Goal: Task Accomplishment & Management: Manage account settings

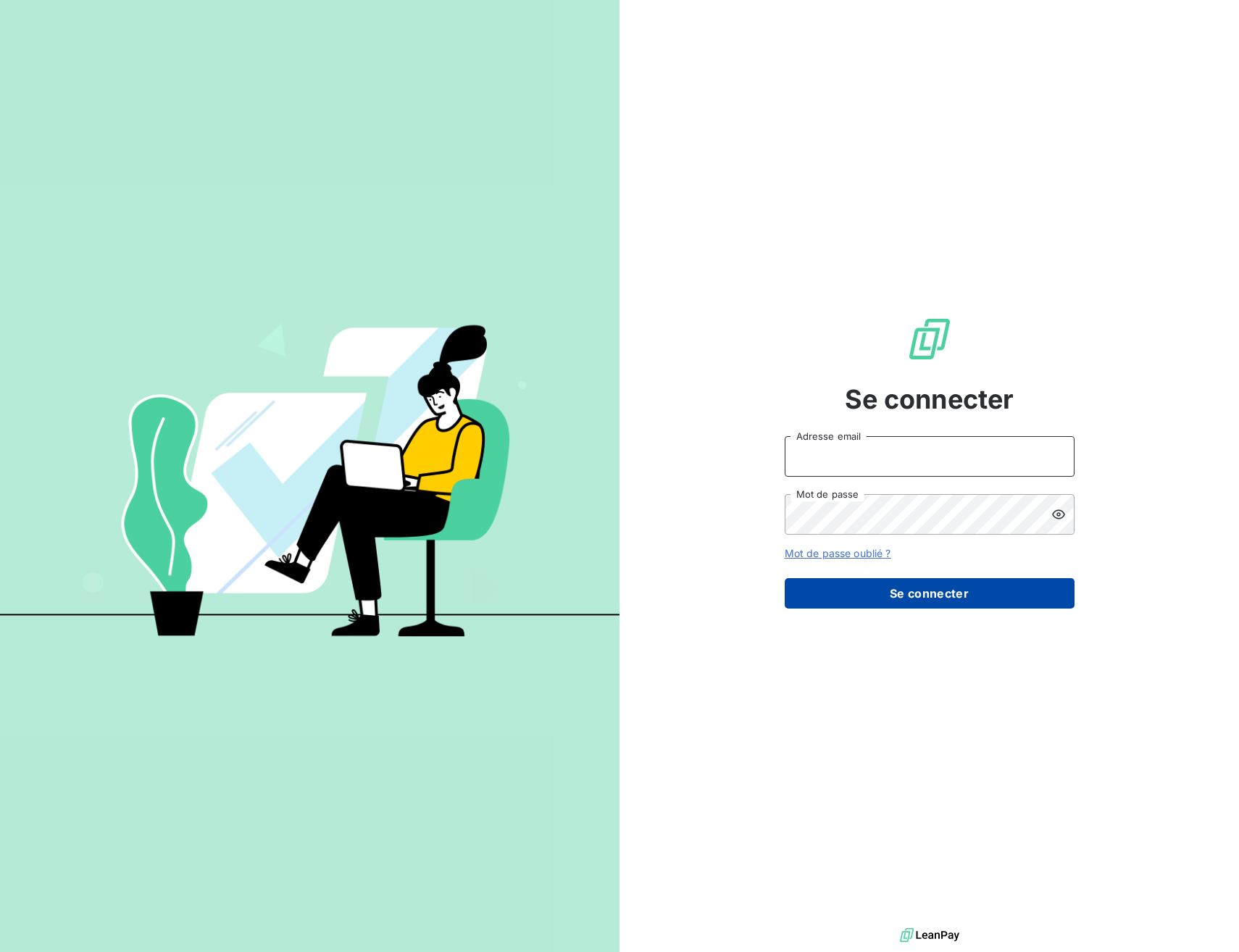
type input "advrecouvrement@newcliptechnics.com"
click at [942, 609] on button "Se connecter" at bounding box center [930, 593] width 290 height 31
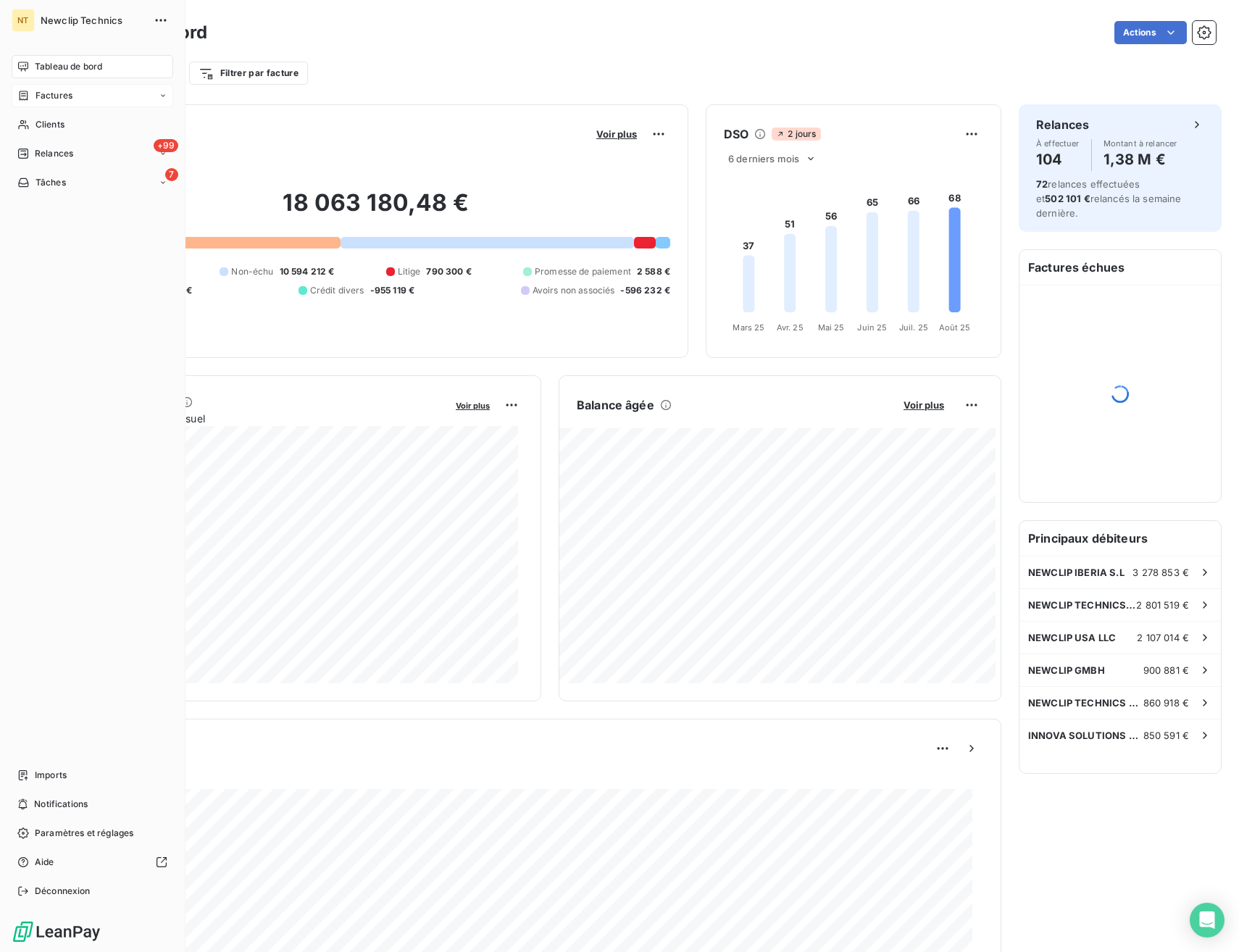
click at [54, 89] on span "Factures" at bounding box center [54, 95] width 37 height 13
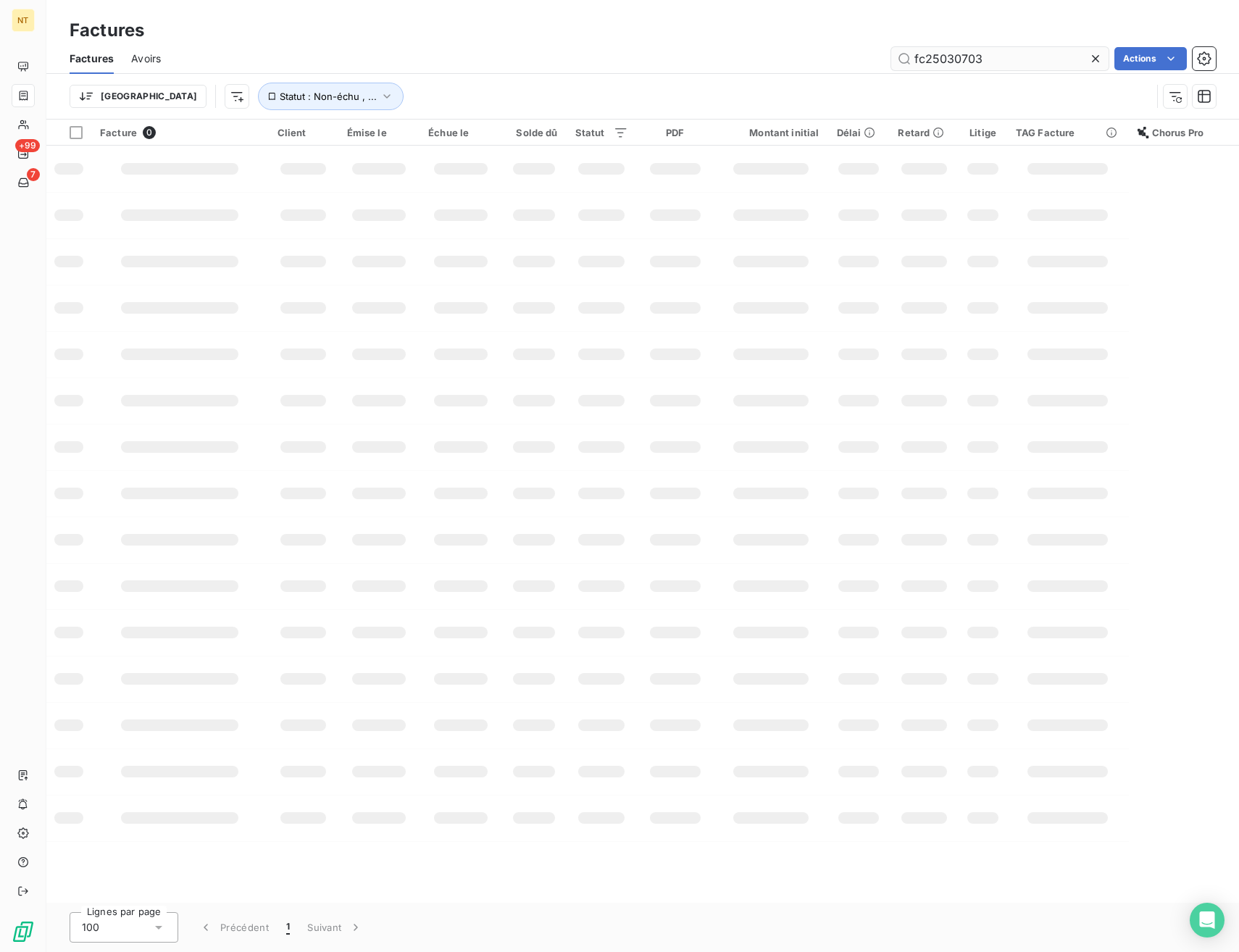
click at [966, 62] on input "fc25030703" at bounding box center [1000, 59] width 217 height 23
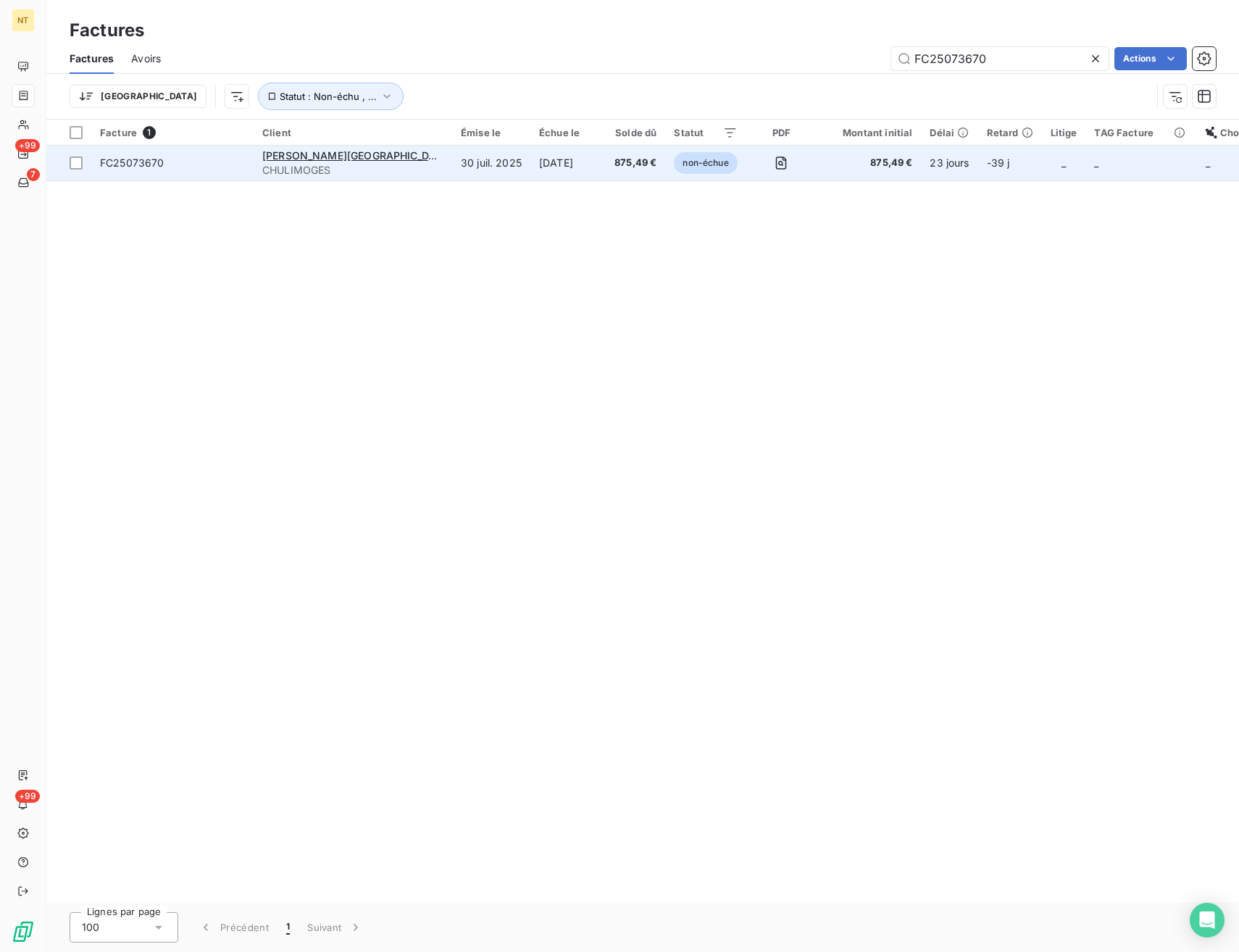
type input "FC25073670"
click at [178, 164] on span "FC25073670" at bounding box center [172, 163] width 145 height 15
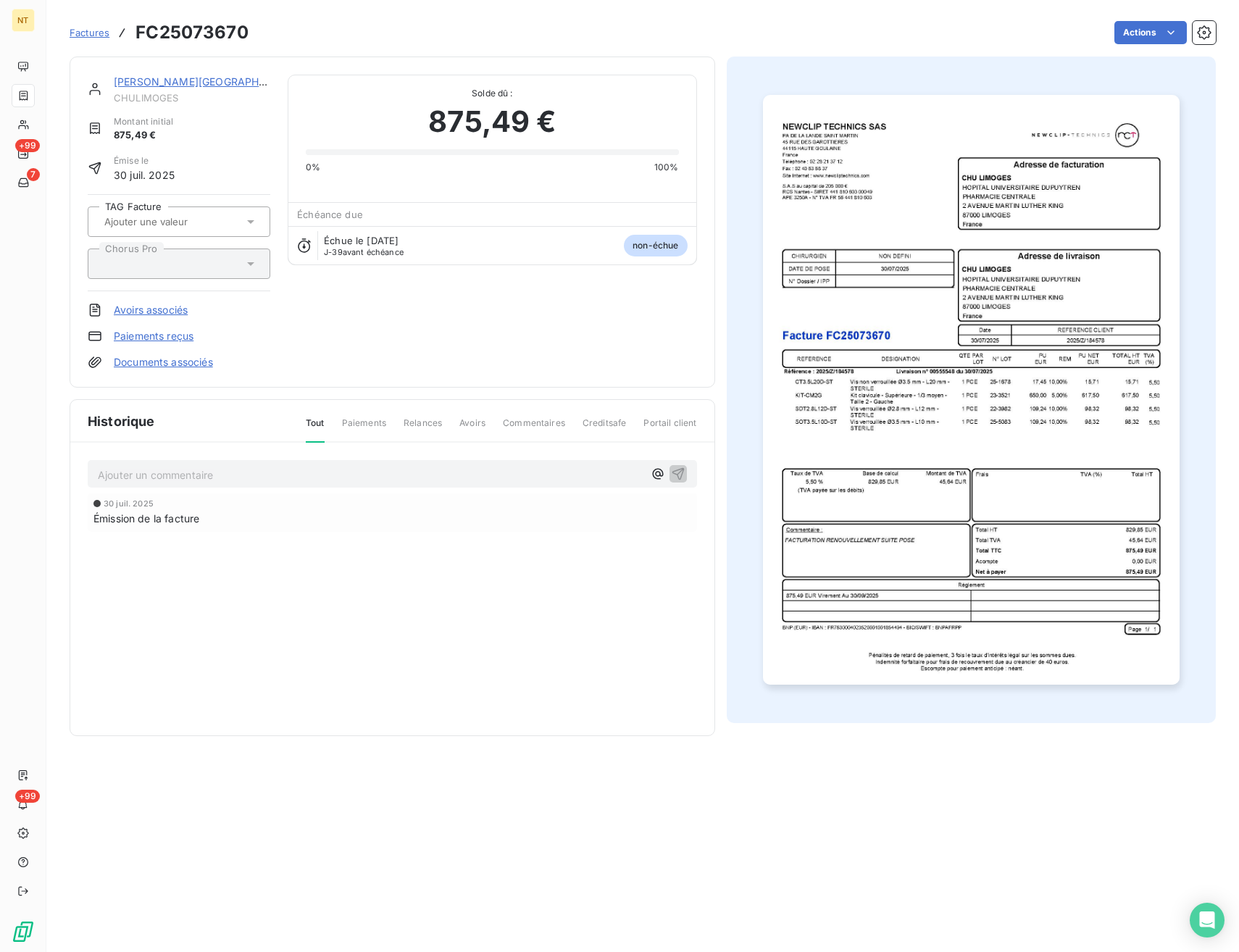
click at [436, 574] on div "[DATE] Émission de la facture" at bounding box center [392, 542] width 610 height 96
click at [434, 650] on div "Historique Tout Paiements Relances Avoirs Commentaires Creditsafe Portail clien…" at bounding box center [392, 568] width 645 height 335
click at [715, 487] on div "CHU LIMOGES CHULIMOGES Montant initial 875,49 € Émise le [DATE] TAG Facture Cho…" at bounding box center [642, 392] width 1146 height 688
click at [715, 476] on div "CHU LIMOGES CHULIMOGES Montant initial 875,49 € Émise le [DATE] TAG Facture Cho…" at bounding box center [642, 392] width 1146 height 688
